Goal: Task Accomplishment & Management: Use online tool/utility

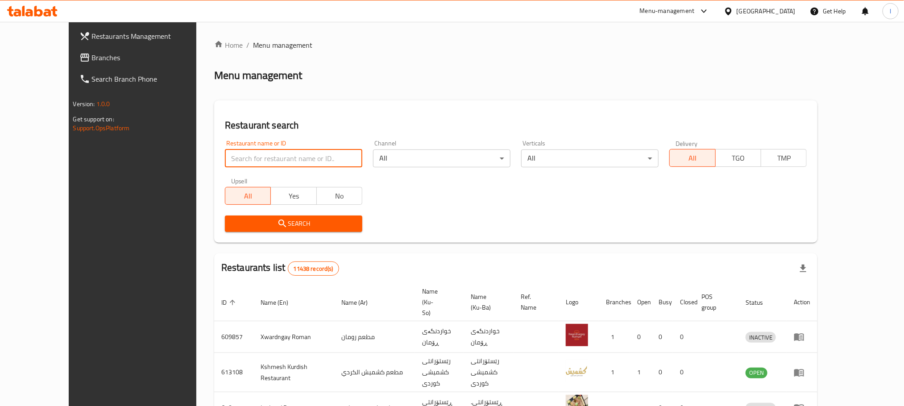
click at [236, 161] on input "search" at bounding box center [293, 159] width 137 height 18
paste input "Mi9"
type input "Mi9"
click button "Search" at bounding box center [293, 224] width 137 height 17
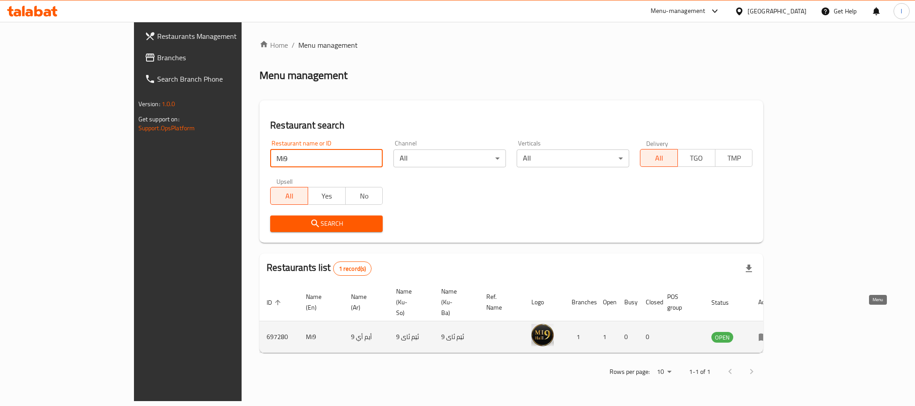
click at [768, 334] on icon "enhanced table" at bounding box center [763, 338] width 10 height 8
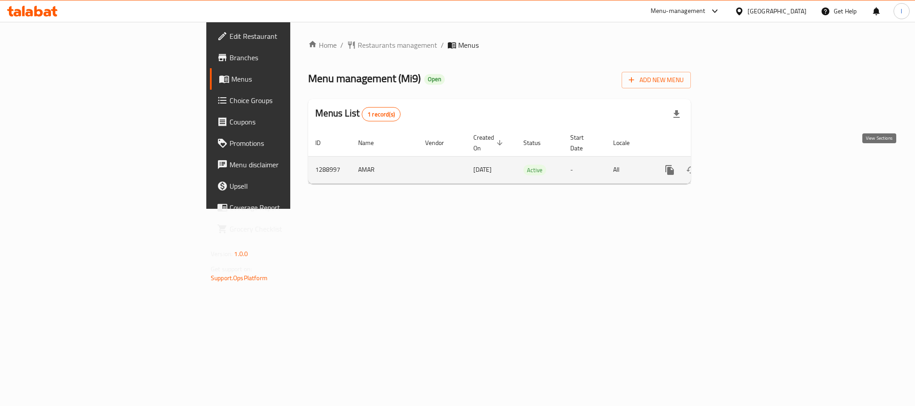
click at [744, 159] on link "enhanced table" at bounding box center [733, 169] width 21 height 21
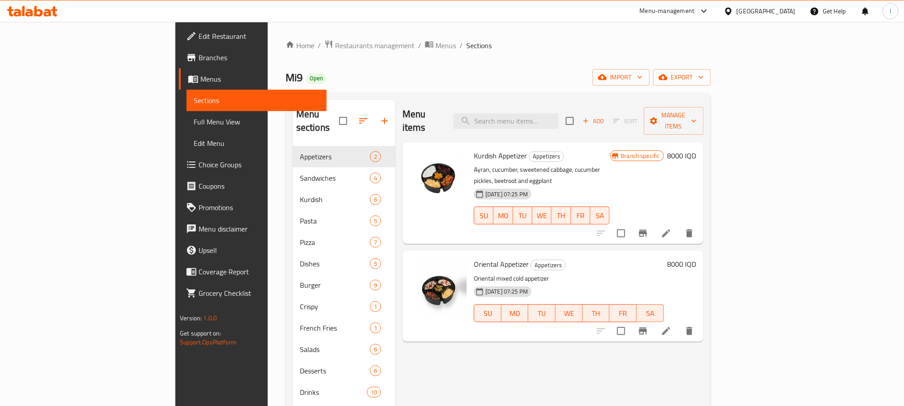
click at [194, 120] on span "Full Menu View" at bounding box center [256, 121] width 125 height 11
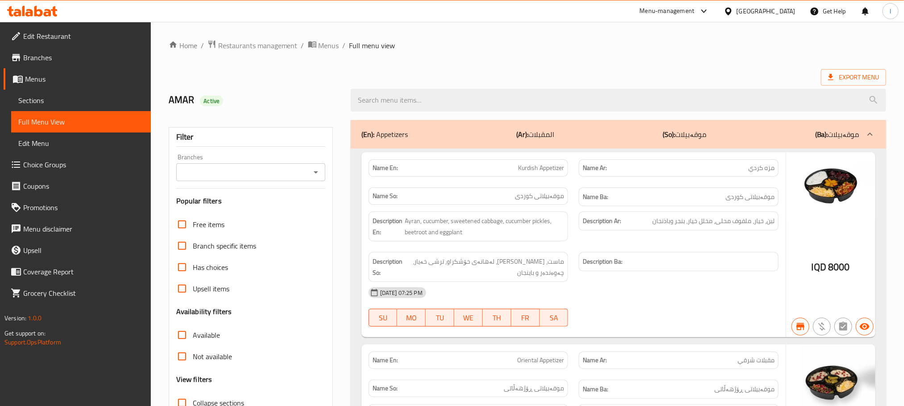
click at [312, 165] on div "Branches" at bounding box center [250, 172] width 149 height 18
click at [315, 171] on icon "Open" at bounding box center [316, 172] width 11 height 11
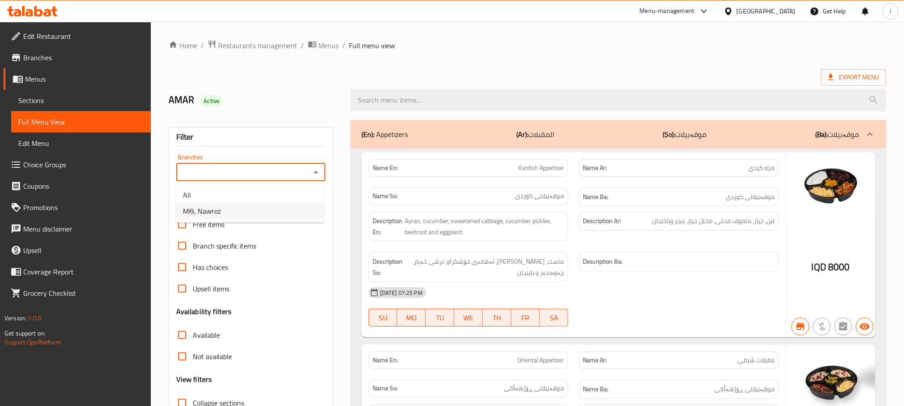
click at [308, 209] on li "Mi9, Nawroz" at bounding box center [250, 211] width 149 height 16
type input "Mi9, Nawroz"
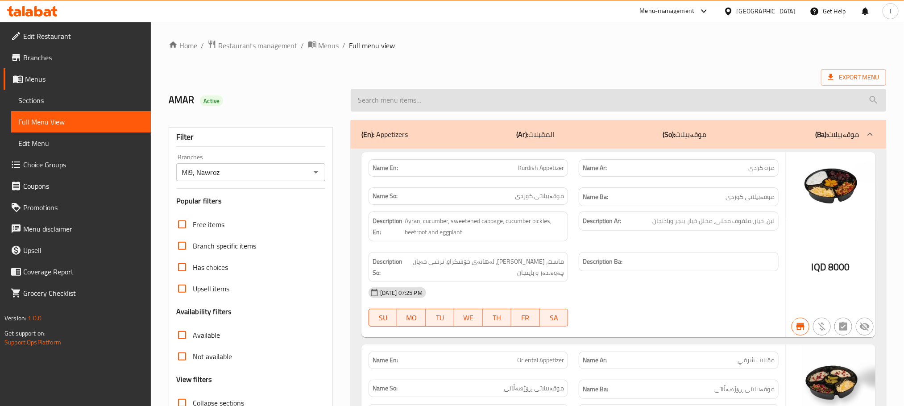
click at [448, 104] on input "search" at bounding box center [619, 100] width 536 height 23
paste input "[PERSON_NAME]"
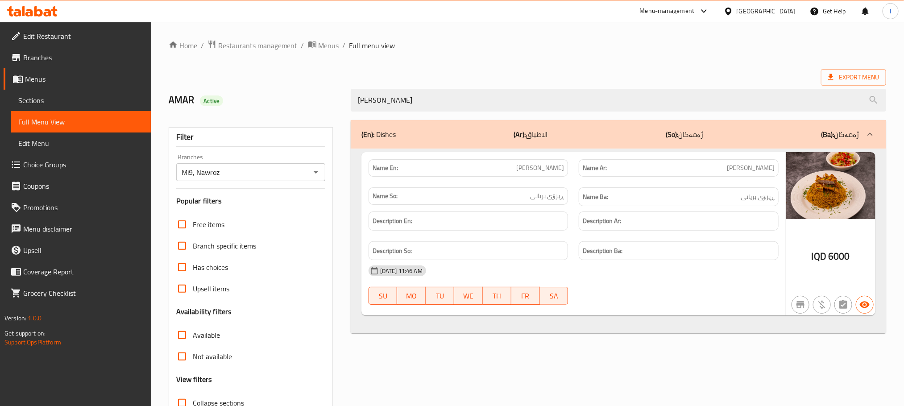
type input "[PERSON_NAME]"
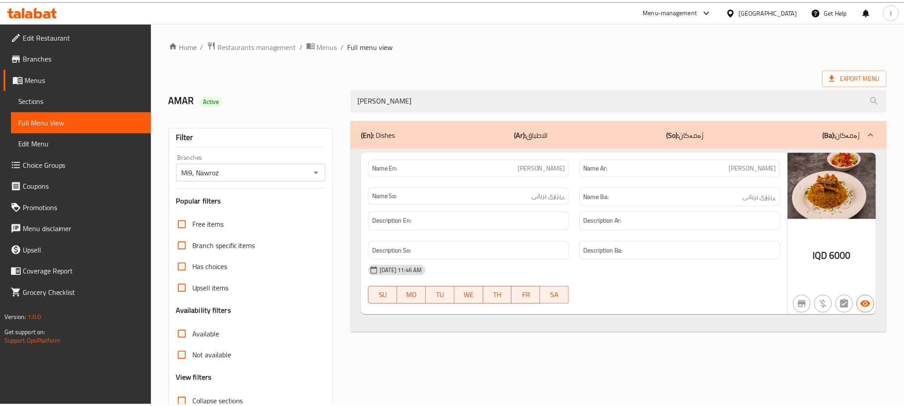
scroll to position [70, 0]
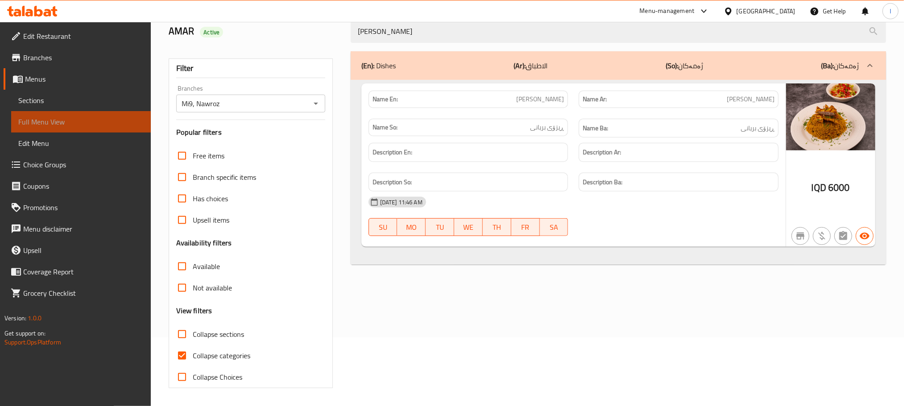
click at [62, 114] on link "Full Menu View" at bounding box center [81, 121] width 140 height 21
click at [59, 98] on span "Sections" at bounding box center [80, 100] width 125 height 11
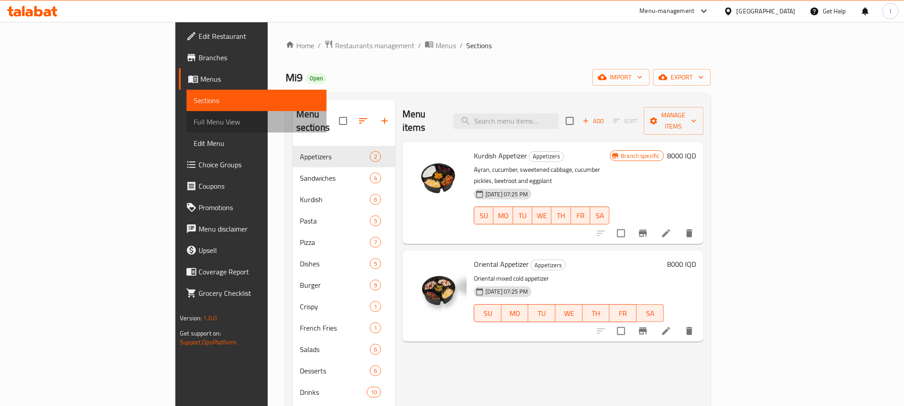
click at [194, 124] on span "Full Menu View" at bounding box center [256, 121] width 125 height 11
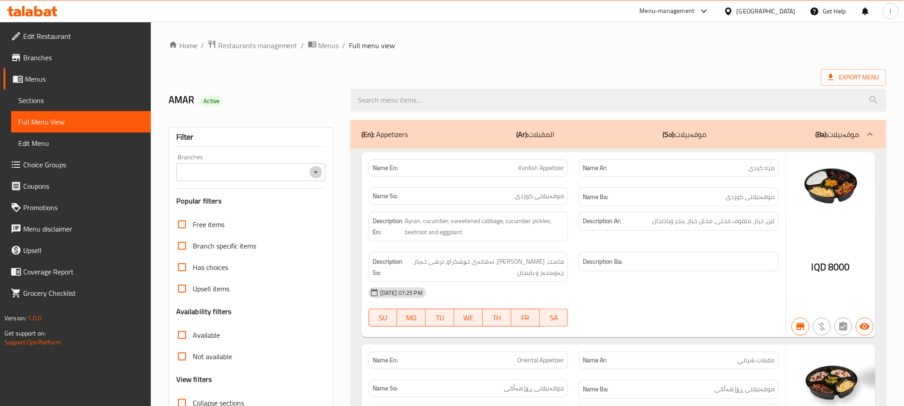
click at [312, 173] on icon "Open" at bounding box center [316, 172] width 11 height 11
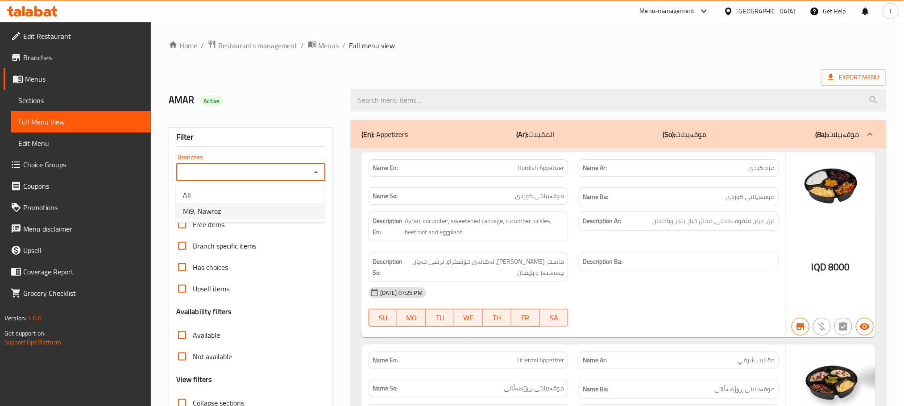
click at [257, 215] on li "Mi9, Nawroz" at bounding box center [250, 211] width 149 height 16
type input "Mi9, Nawroz"
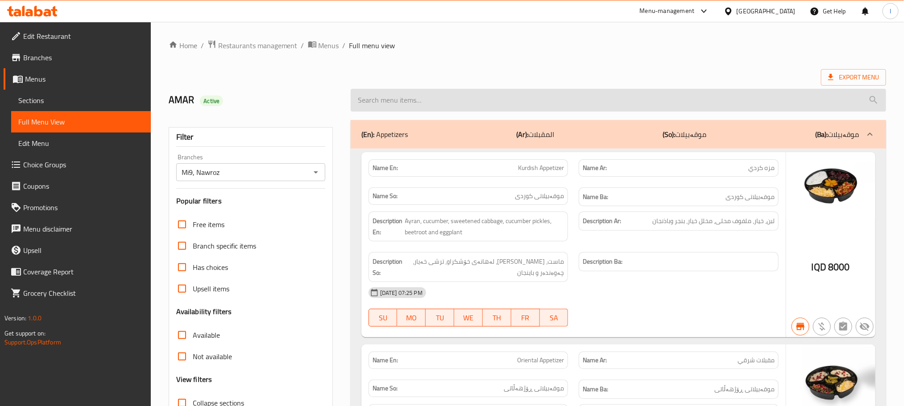
click at [414, 90] on input "search" at bounding box center [619, 100] width 536 height 23
paste input "Chicken French Fries"
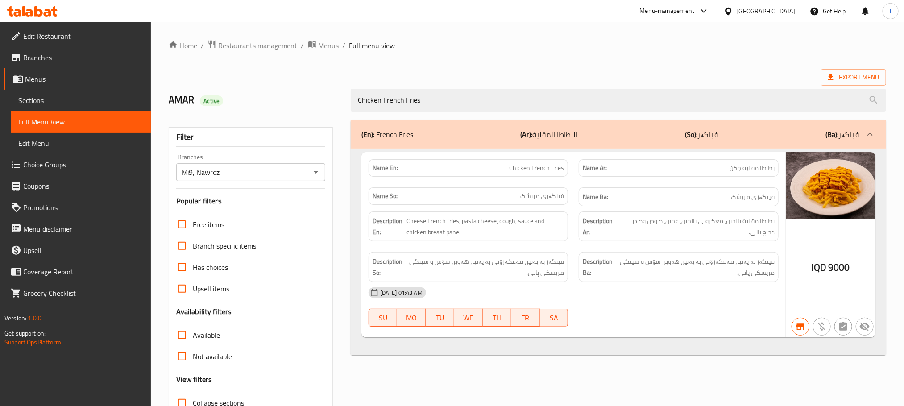
type input "Chicken French Fries"
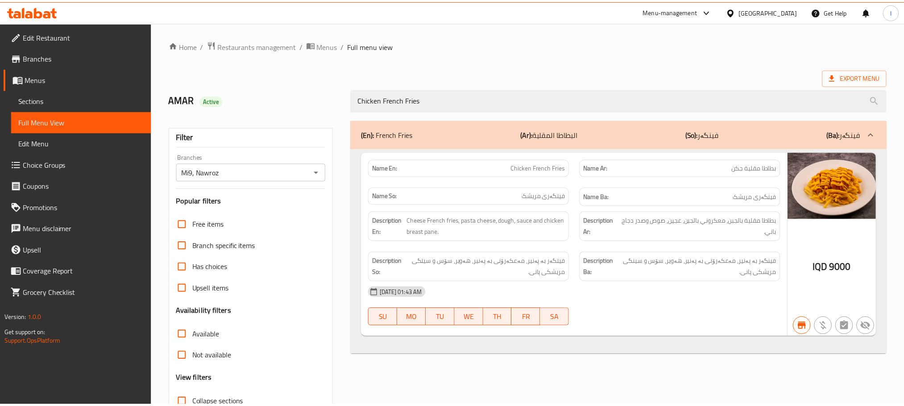
scroll to position [70, 0]
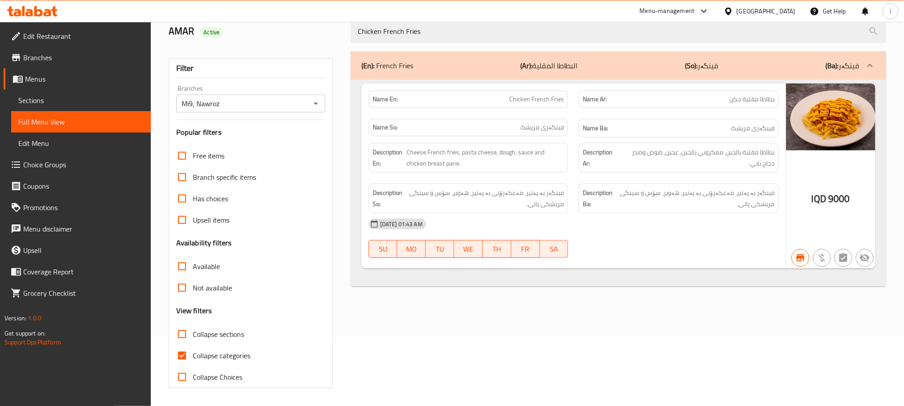
click at [61, 103] on span "Sections" at bounding box center [80, 100] width 125 height 11
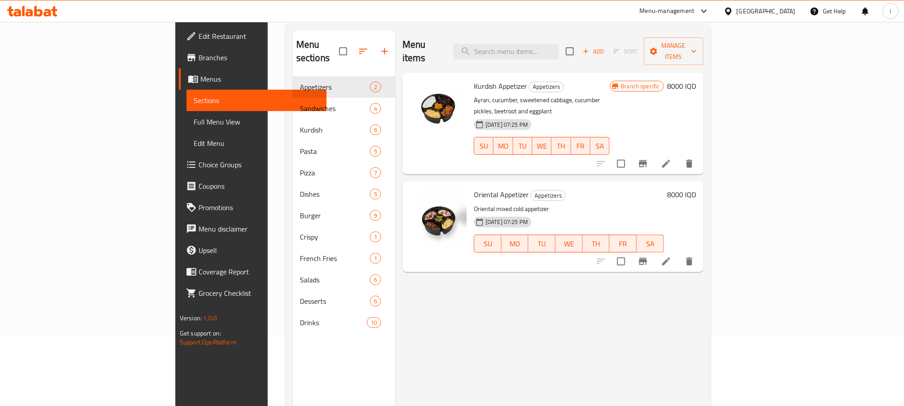
click at [194, 125] on span "Full Menu View" at bounding box center [256, 121] width 125 height 11
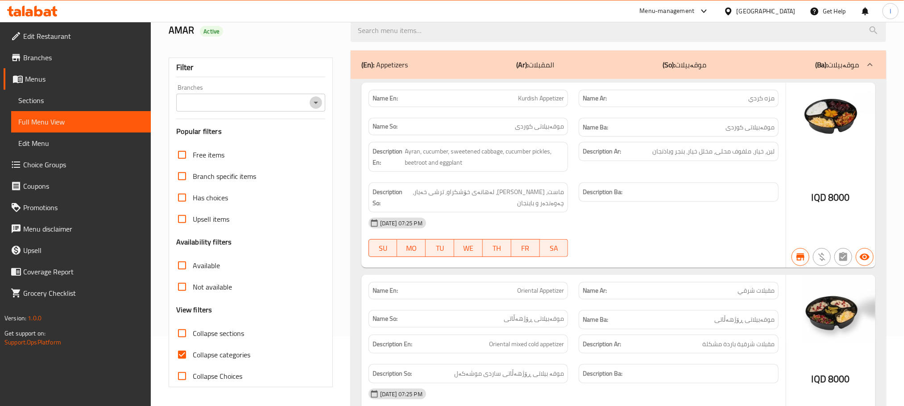
click at [315, 102] on icon "Open" at bounding box center [316, 102] width 11 height 11
click at [247, 148] on li "Mi9, Nawroz" at bounding box center [250, 141] width 149 height 16
type input "Mi9, Nawroz"
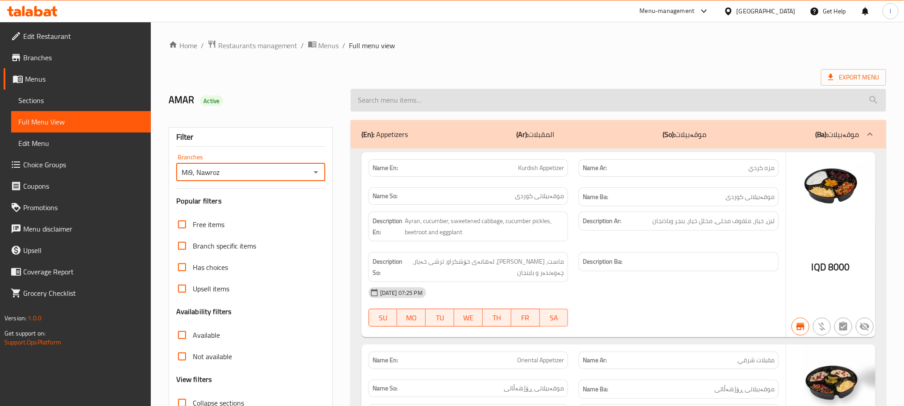
click at [382, 98] on input "search" at bounding box center [619, 100] width 536 height 23
paste input "Fattoush Salad"
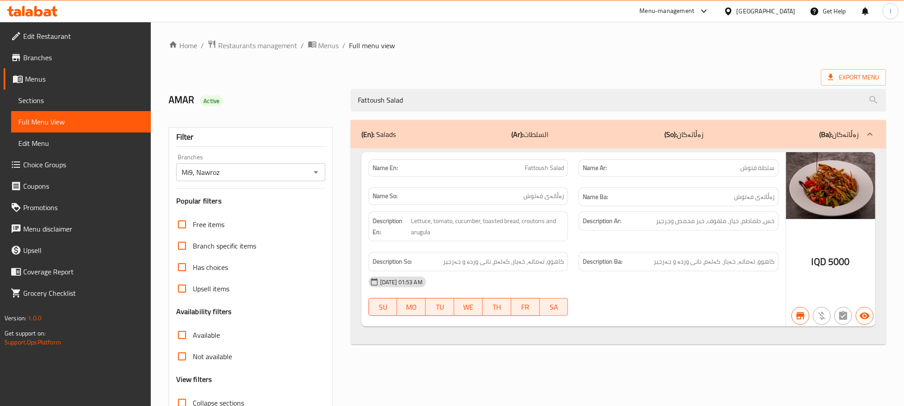
type input "Fattoush Salad"
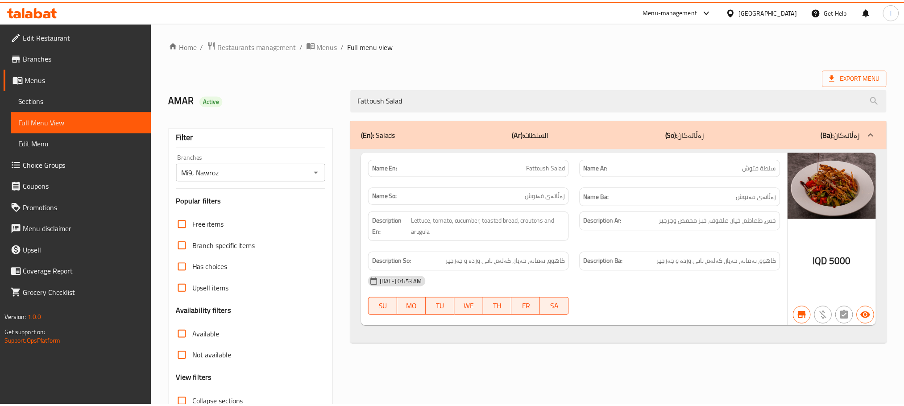
scroll to position [70, 0]
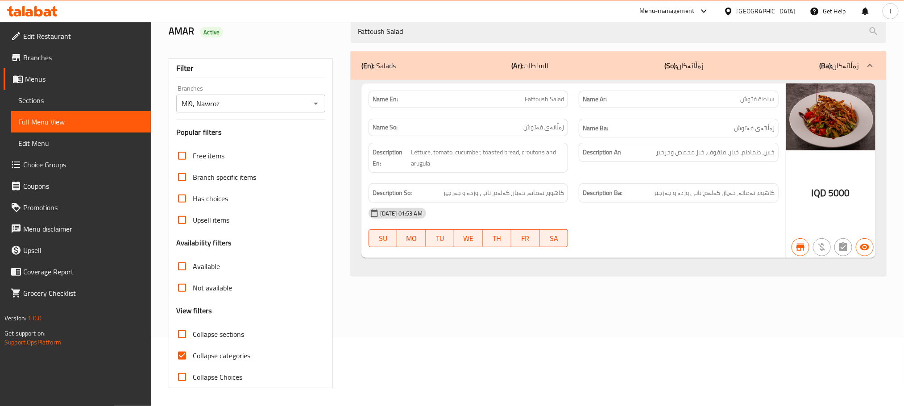
drag, startPoint x: 54, startPoint y: 99, endPoint x: 58, endPoint y: 107, distance: 8.8
click at [54, 99] on span "Sections" at bounding box center [80, 100] width 125 height 11
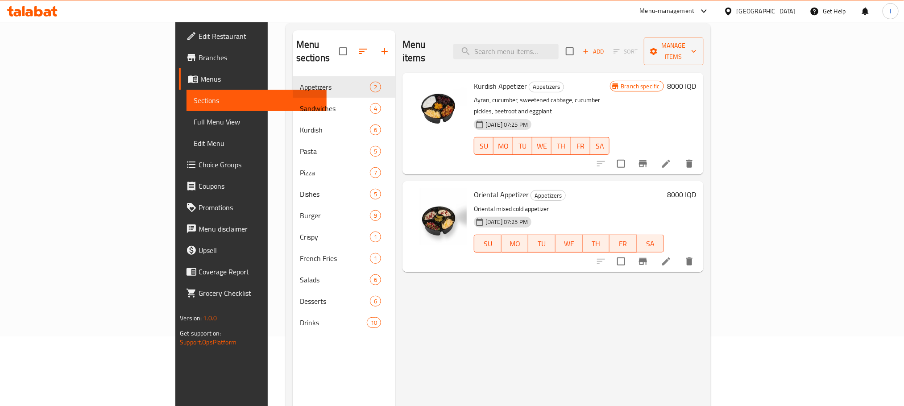
click at [194, 122] on span "Full Menu View" at bounding box center [256, 121] width 125 height 11
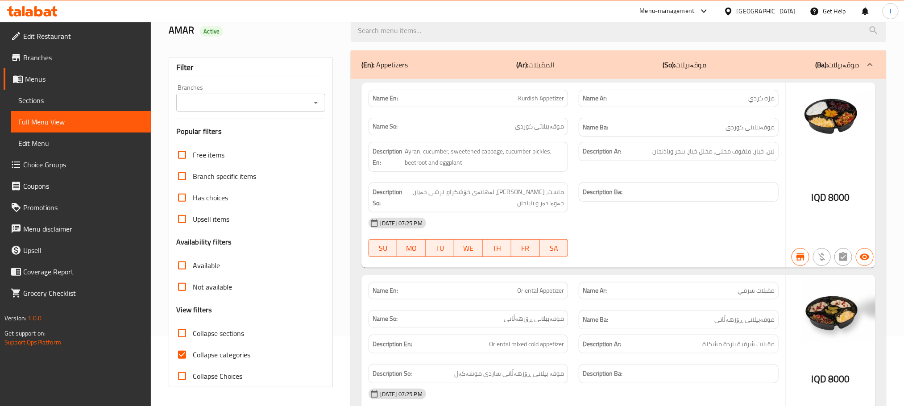
click at [312, 96] on div "Branches" at bounding box center [250, 103] width 149 height 18
click at [315, 98] on icon "Open" at bounding box center [316, 102] width 11 height 11
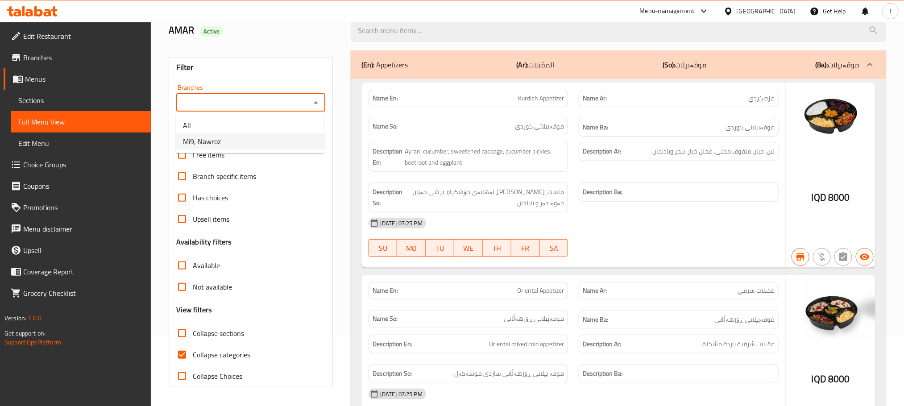
drag, startPoint x: 243, startPoint y: 138, endPoint x: 256, endPoint y: 163, distance: 28.8
click at [243, 139] on li "Mi9, Nawroz" at bounding box center [250, 141] width 149 height 16
type input "Mi9, Nawroz"
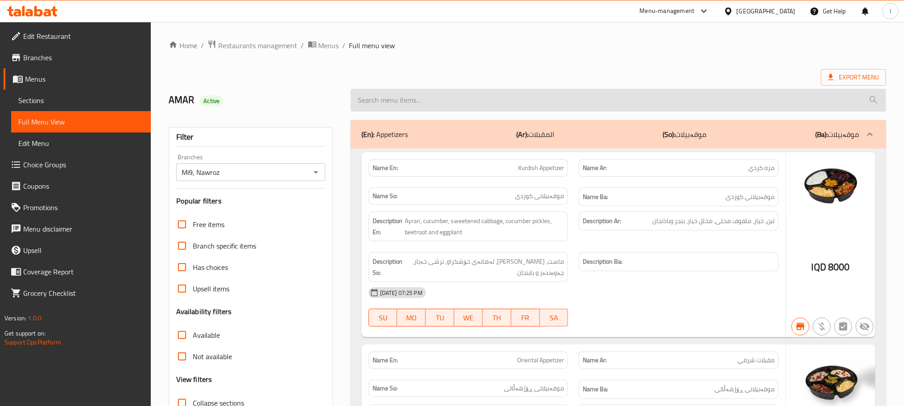
click at [403, 100] on input "search" at bounding box center [619, 100] width 536 height 23
paste input "Fattoush Salad"
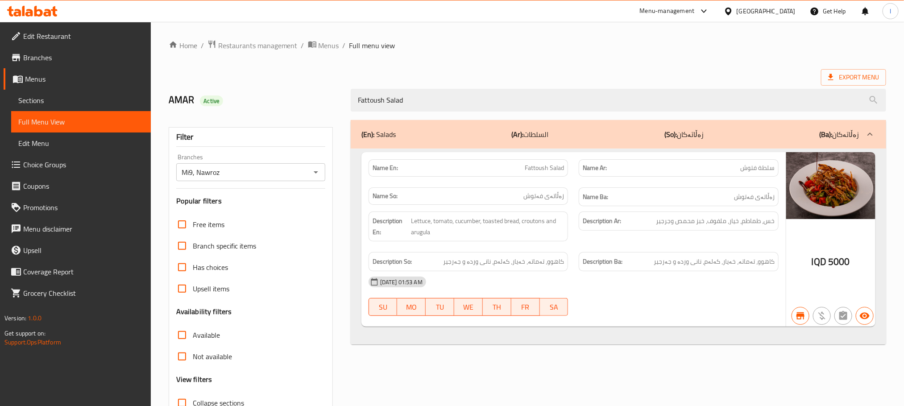
drag, startPoint x: 441, startPoint y: 106, endPoint x: 221, endPoint y: 104, distance: 219.6
click at [221, 104] on div "AMAR Active Fattoush Salad" at bounding box center [527, 100] width 728 height 40
paste input "Greek"
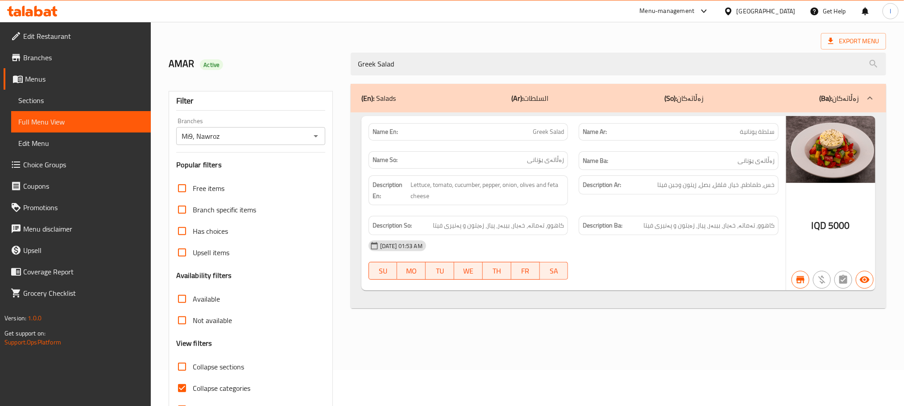
scroll to position [70, 0]
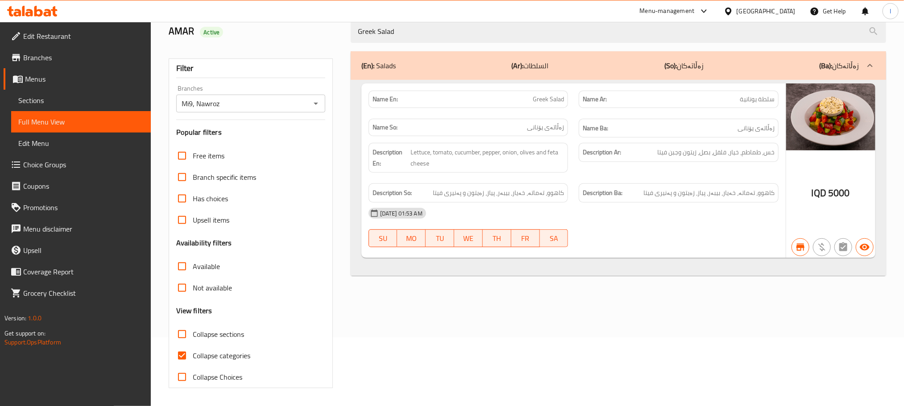
type input "Greek Salad"
click at [190, 353] on input "Collapse categories" at bounding box center [181, 355] width 21 height 21
checkbox input "false"
